Goal: Navigation & Orientation: Go to known website

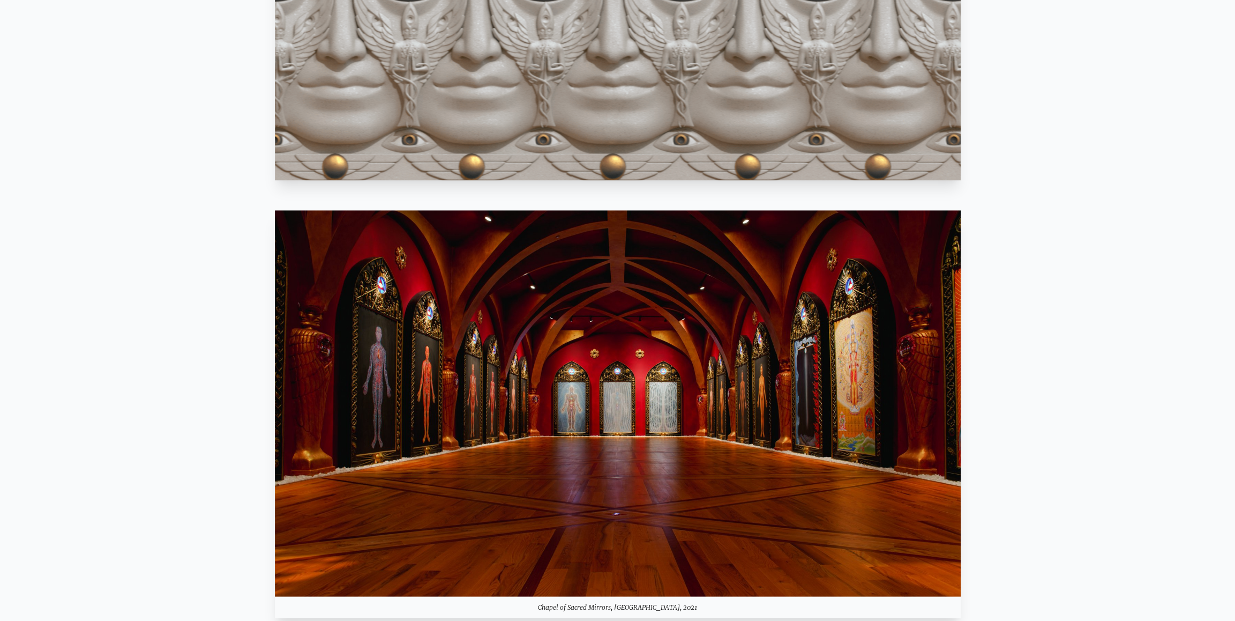
scroll to position [893, 0]
